Goal: Complete application form: Complete application form

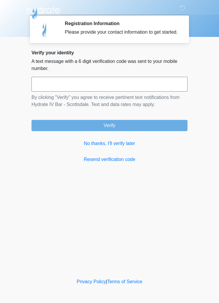
click at [47, 91] on input "text" at bounding box center [110, 84] width 156 height 15
click at [88, 147] on link "No thanks, I'll verify later" at bounding box center [110, 143] width 156 height 7
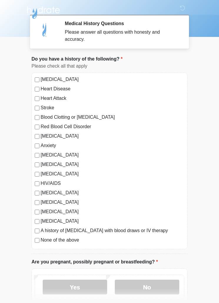
click at [34, 245] on div "[MEDICAL_DATA] Heart Disease Heart Attack Stroke Blood Clotting or [MEDICAL_DAT…" at bounding box center [110, 161] width 156 height 176
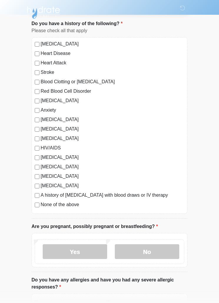
scroll to position [35, 0]
click at [166, 255] on label "No" at bounding box center [147, 251] width 65 height 15
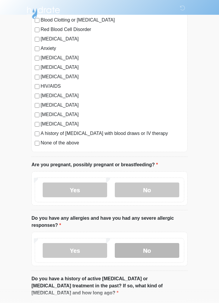
click at [166, 246] on label "No" at bounding box center [147, 250] width 65 height 15
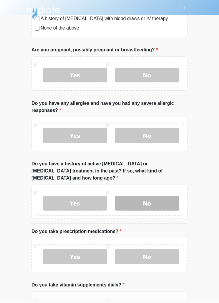
click at [171, 201] on label "No" at bounding box center [147, 203] width 65 height 15
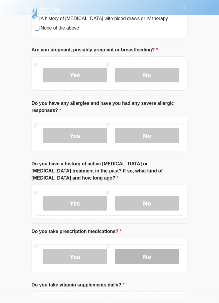
click at [162, 250] on label "No" at bounding box center [147, 256] width 65 height 15
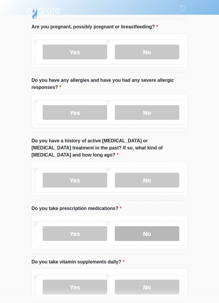
scroll to position [260, 0]
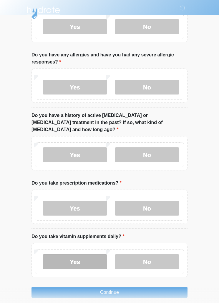
click at [51, 255] on label "Yes" at bounding box center [75, 261] width 65 height 15
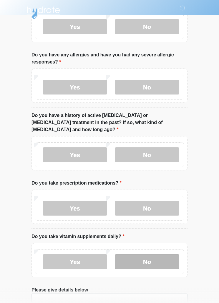
click at [164, 254] on label "No" at bounding box center [147, 261] width 65 height 15
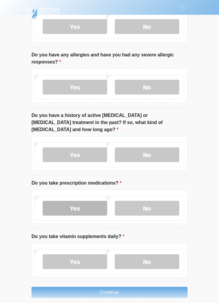
click at [48, 201] on label "Yes" at bounding box center [75, 208] width 65 height 15
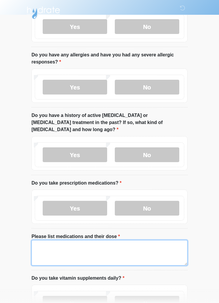
click at [140, 240] on textarea "Please list medications and their dose" at bounding box center [110, 252] width 156 height 25
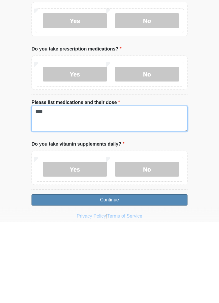
type textarea "***"
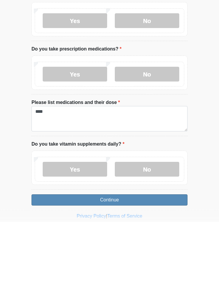
click at [170, 276] on button "Continue" at bounding box center [110, 281] width 156 height 11
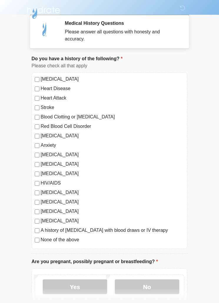
scroll to position [0, 0]
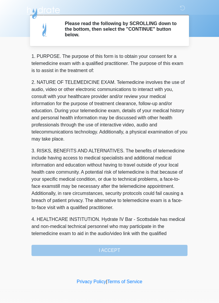
click at [150, 249] on div "1. PURPOSE. The purpose of this form is to obtain your consent for a telemedici…" at bounding box center [110, 154] width 156 height 203
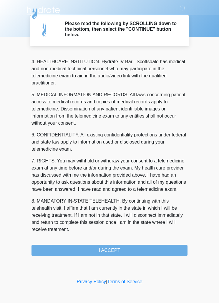
scroll to position [165, 0]
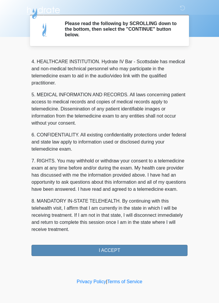
click at [151, 250] on button "I ACCEPT" at bounding box center [110, 250] width 156 height 11
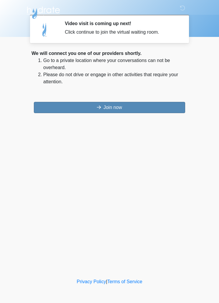
click at [55, 104] on button "Join now" at bounding box center [110, 107] width 152 height 11
